Goal: Transaction & Acquisition: Purchase product/service

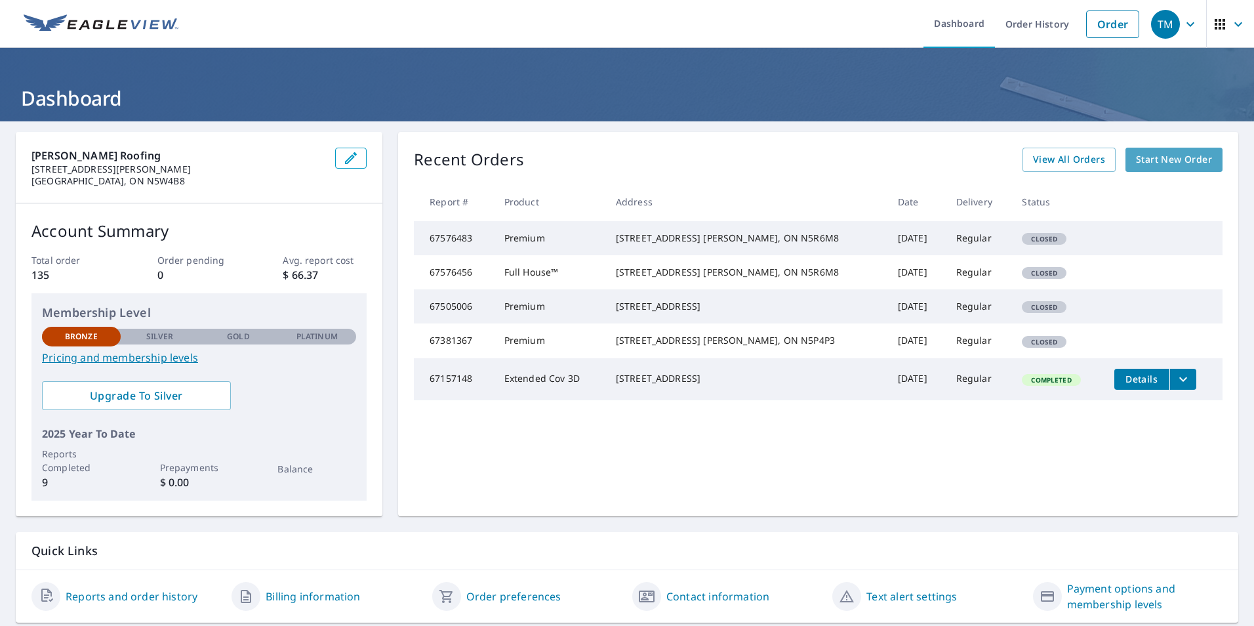
click at [1161, 157] on span "Start New Order" at bounding box center [1174, 159] width 76 height 16
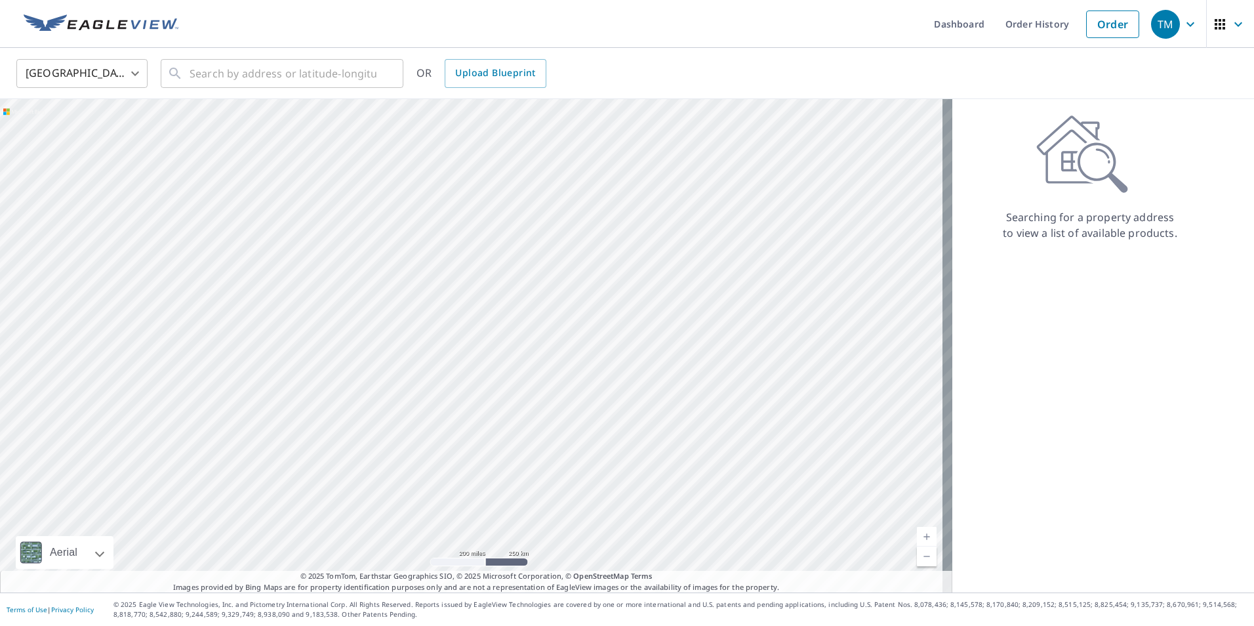
click at [138, 75] on body "TM TM Dashboard Order History Order TM United States US ​ ​ OR Upload Blueprint…" at bounding box center [627, 313] width 1254 height 626
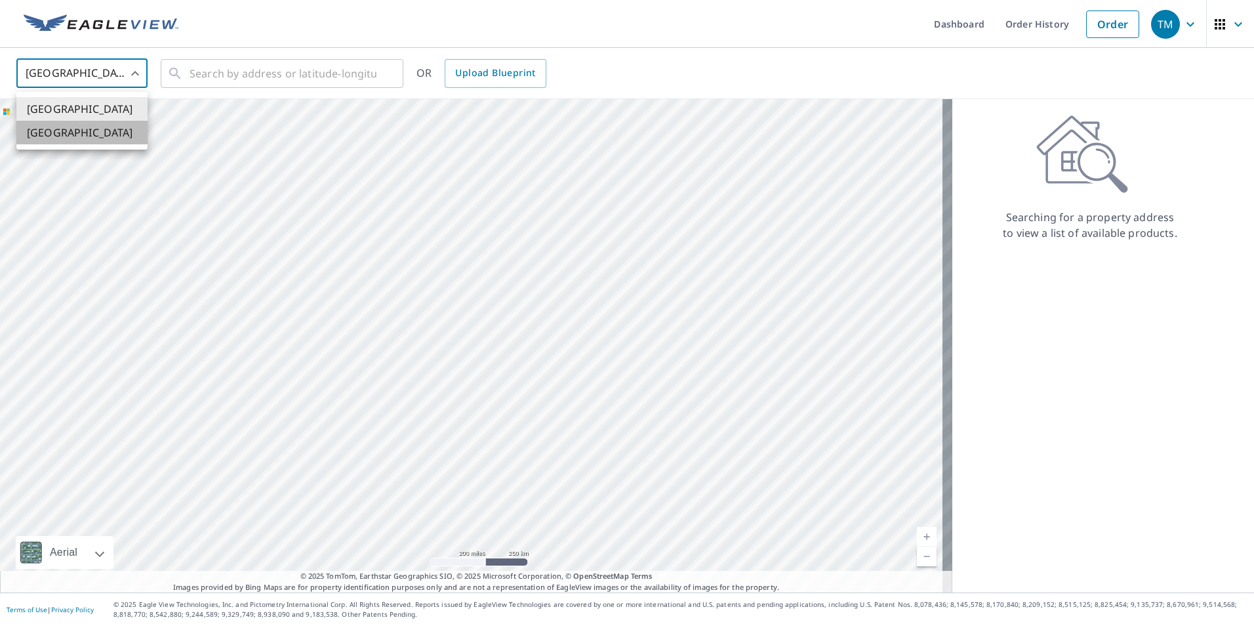
click at [104, 134] on li "[GEOGRAPHIC_DATA]" at bounding box center [81, 133] width 131 height 24
type input "CA"
click at [210, 75] on input "text" at bounding box center [282, 73] width 187 height 37
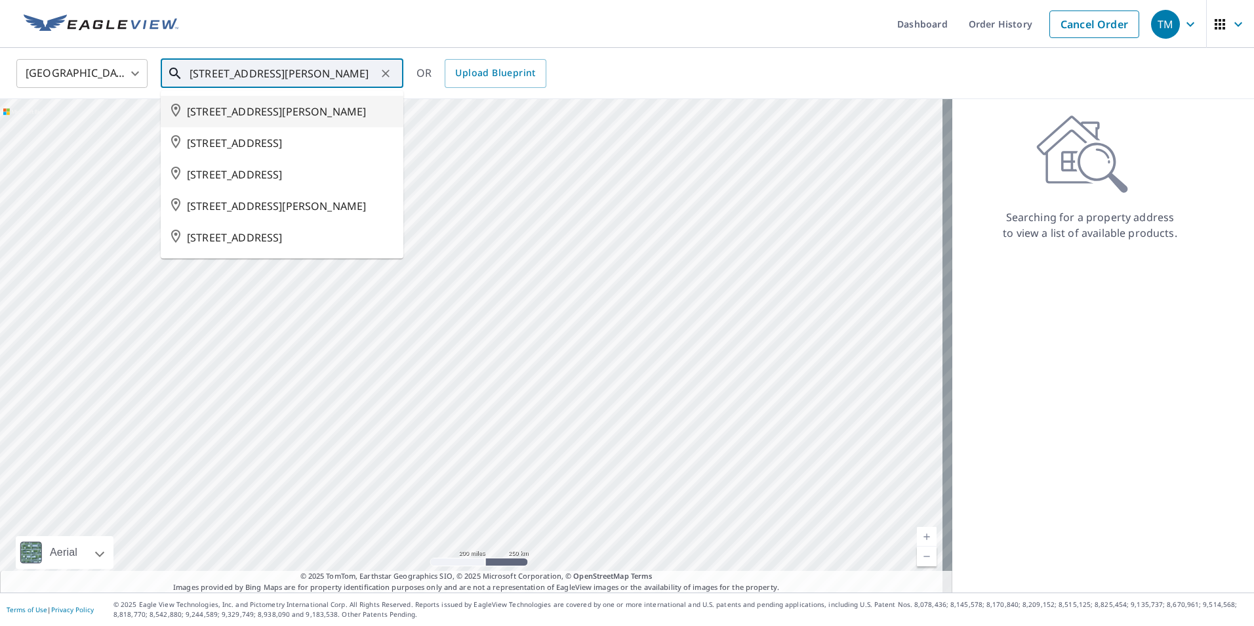
click at [251, 74] on input "[STREET_ADDRESS][PERSON_NAME]" at bounding box center [282, 73] width 187 height 37
click at [254, 73] on input "[STREET_ADDRESS][PERSON_NAME]" at bounding box center [282, 73] width 187 height 37
click at [252, 75] on input "[STREET_ADDRESS][PERSON_NAME]" at bounding box center [282, 73] width 187 height 37
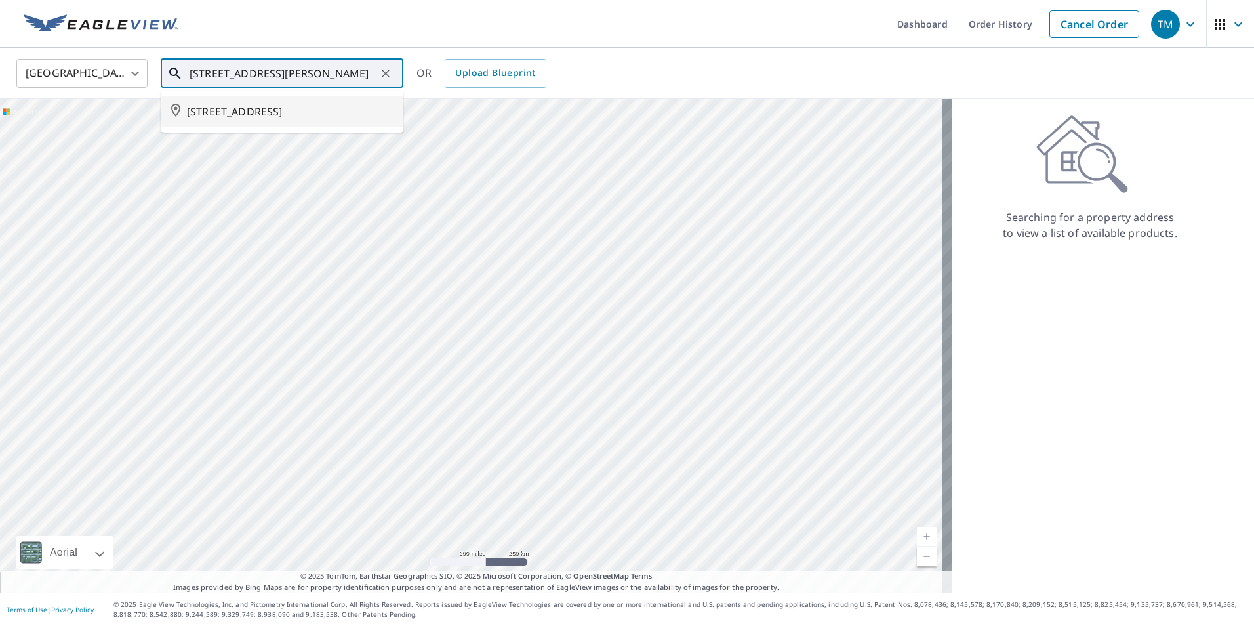
click at [254, 111] on span "[STREET_ADDRESS]" at bounding box center [290, 112] width 206 height 16
type input "[STREET_ADDRESS]"
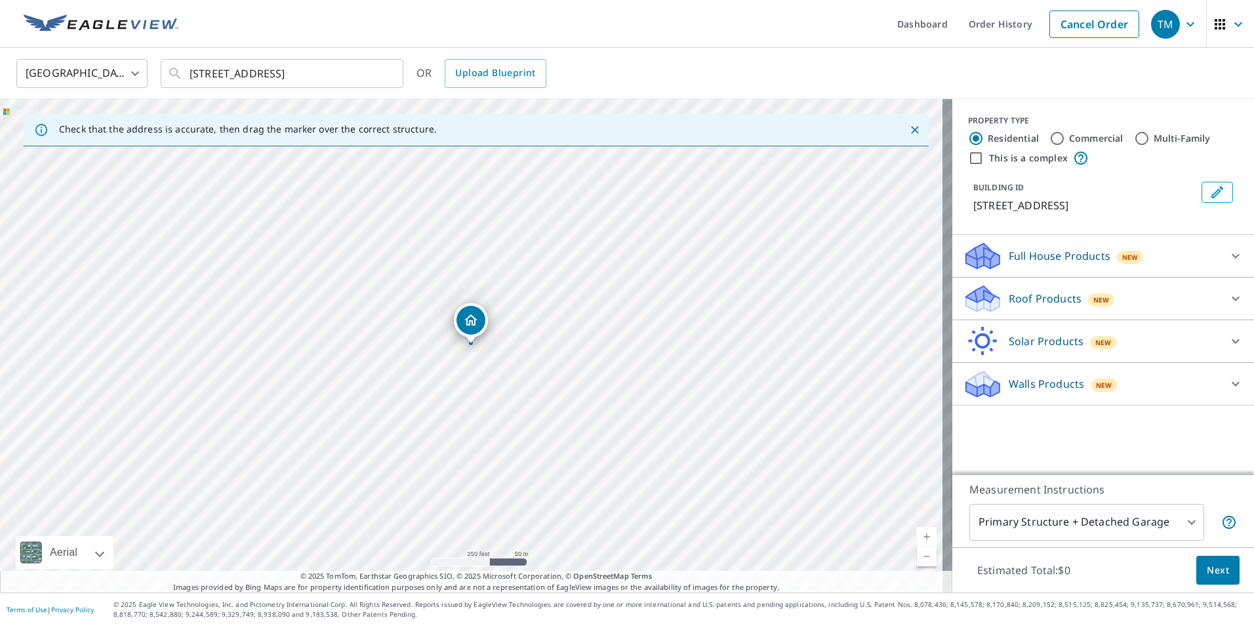
drag, startPoint x: 523, startPoint y: 319, endPoint x: 491, endPoint y: 273, distance: 55.7
click at [491, 273] on div "[STREET_ADDRESS]" at bounding box center [476, 345] width 952 height 493
drag, startPoint x: 471, startPoint y: 318, endPoint x: 557, endPoint y: 335, distance: 88.2
click at [1134, 138] on input "Multi-Family" at bounding box center [1142, 138] width 16 height 16
radio input "true"
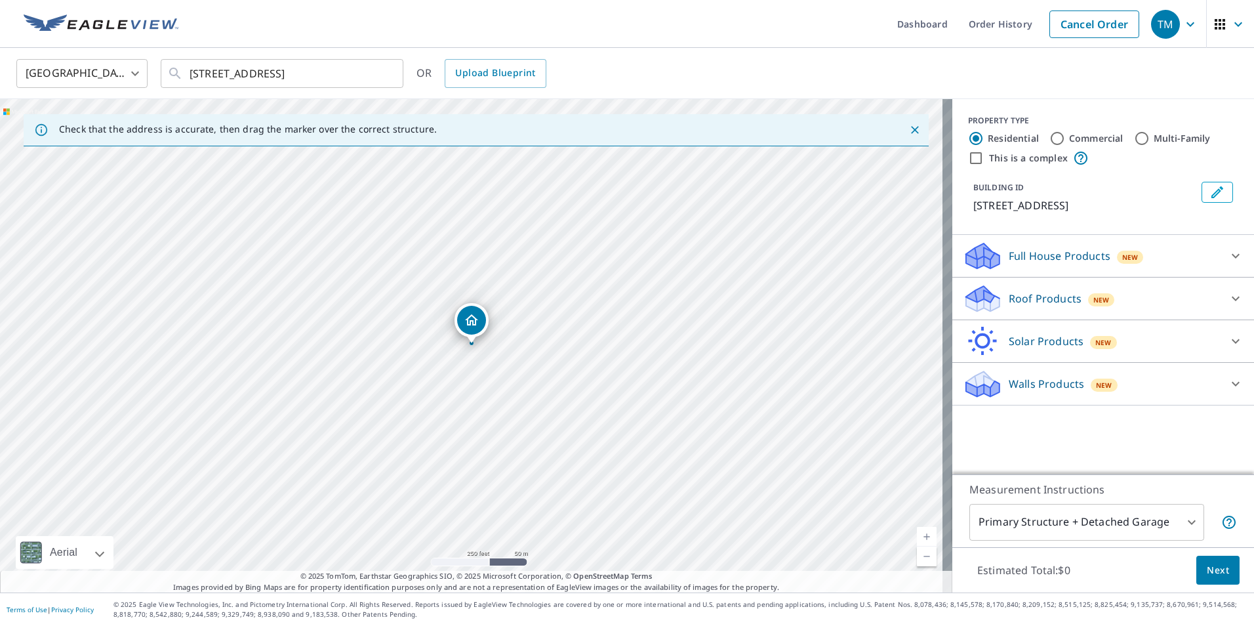
type input "2"
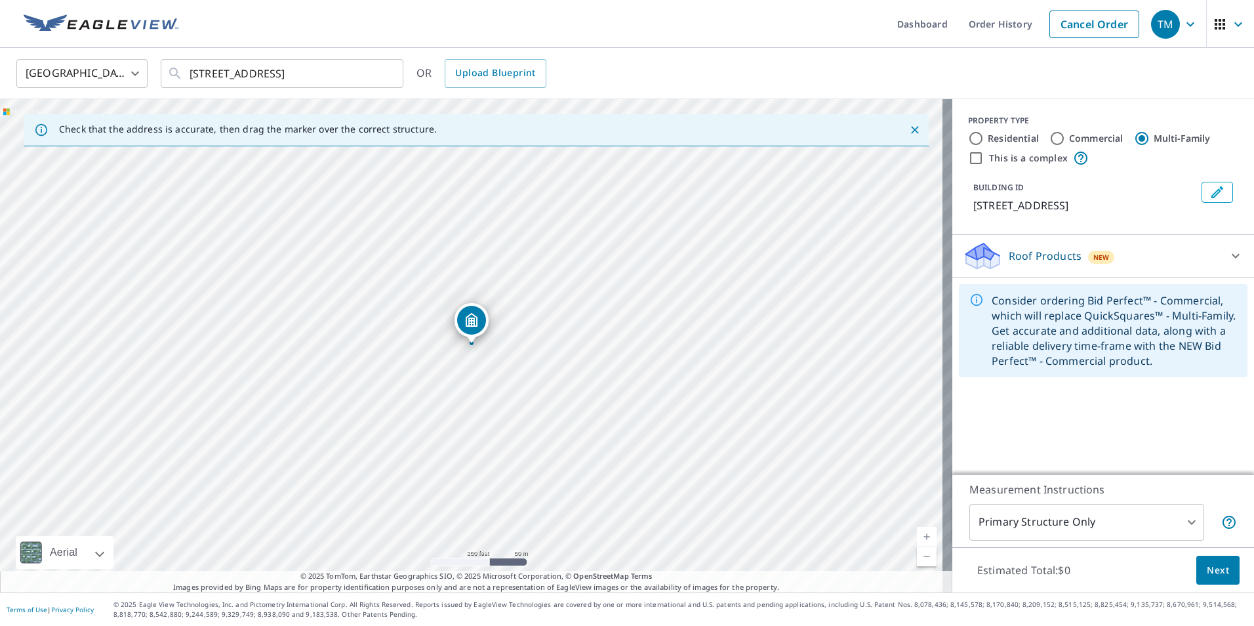
click at [970, 306] on icon at bounding box center [976, 300] width 12 height 12
click at [1190, 350] on div "Consider ordering Bid Perfect™ - Commercial, which will replace QuickSquares™ -…" at bounding box center [1113, 330] width 245 height 85
click at [1231, 258] on icon at bounding box center [1235, 256] width 8 height 5
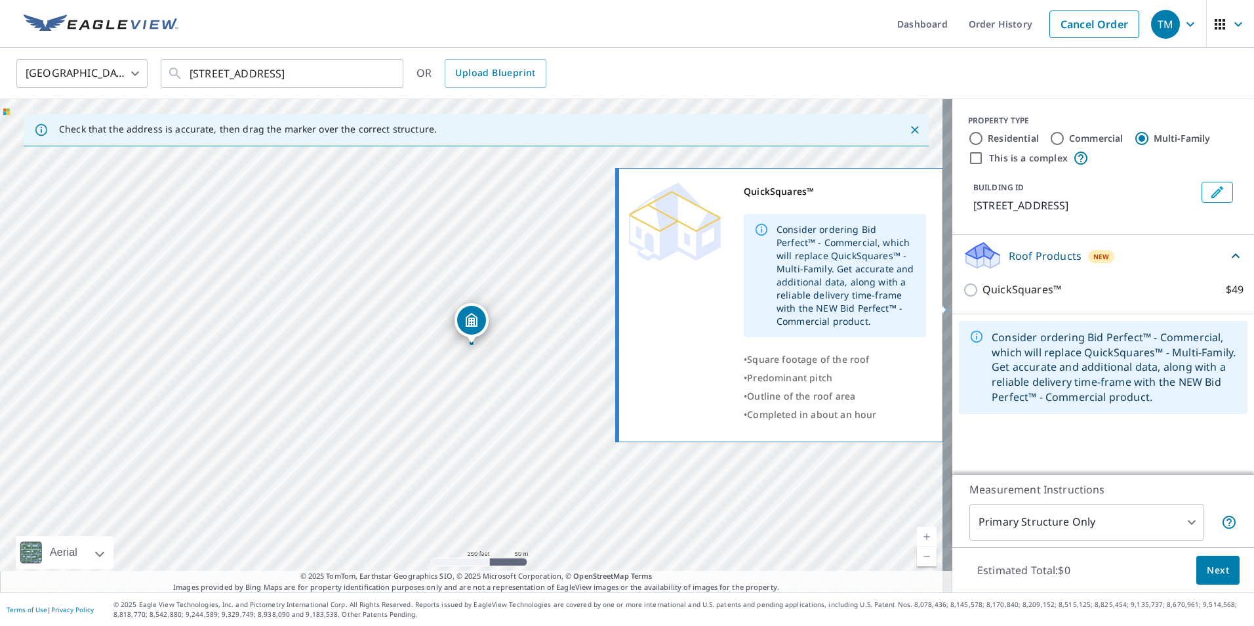
click at [963, 298] on input "QuickSquares™ $49" at bounding box center [973, 290] width 20 height 16
checkbox input "true"
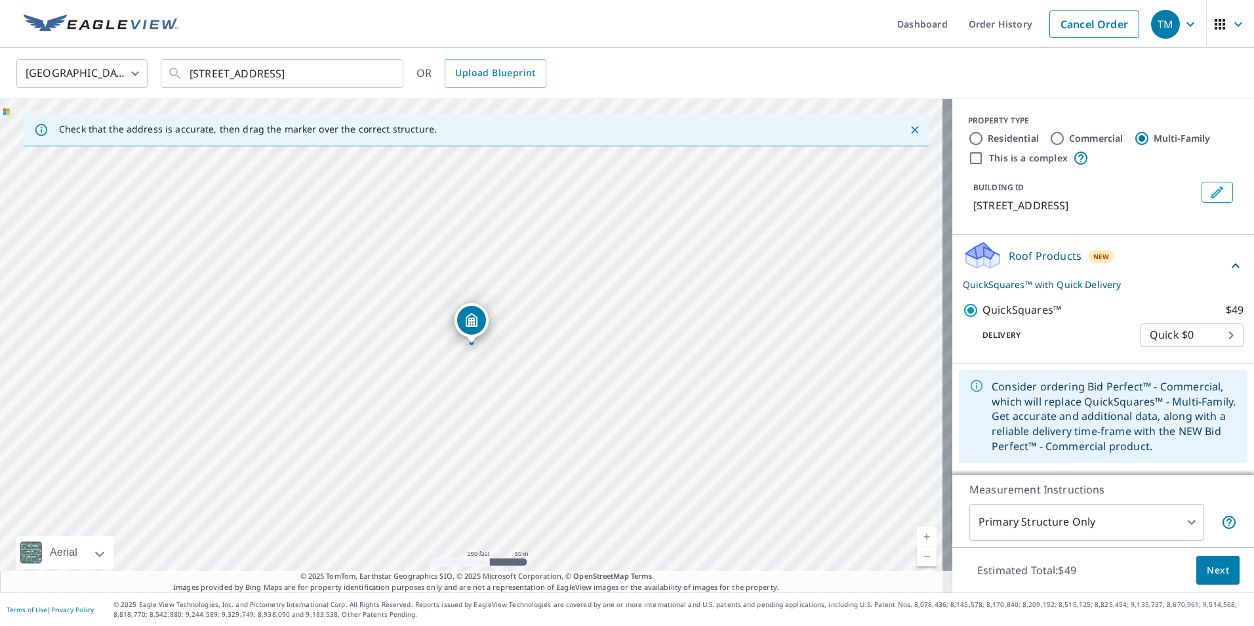
scroll to position [11, 0]
click at [1211, 564] on span "Next" at bounding box center [1217, 570] width 22 height 16
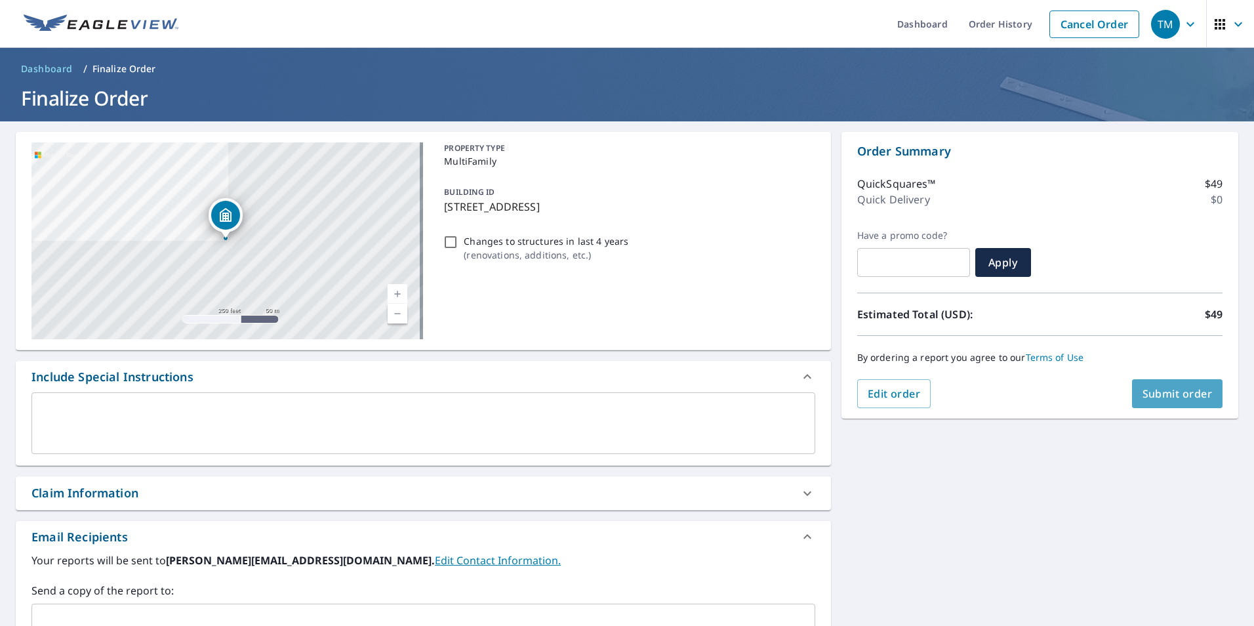
click at [1180, 389] on span "Submit order" at bounding box center [1177, 393] width 70 height 14
checkbox input "true"
